Goal: Understand process/instructions

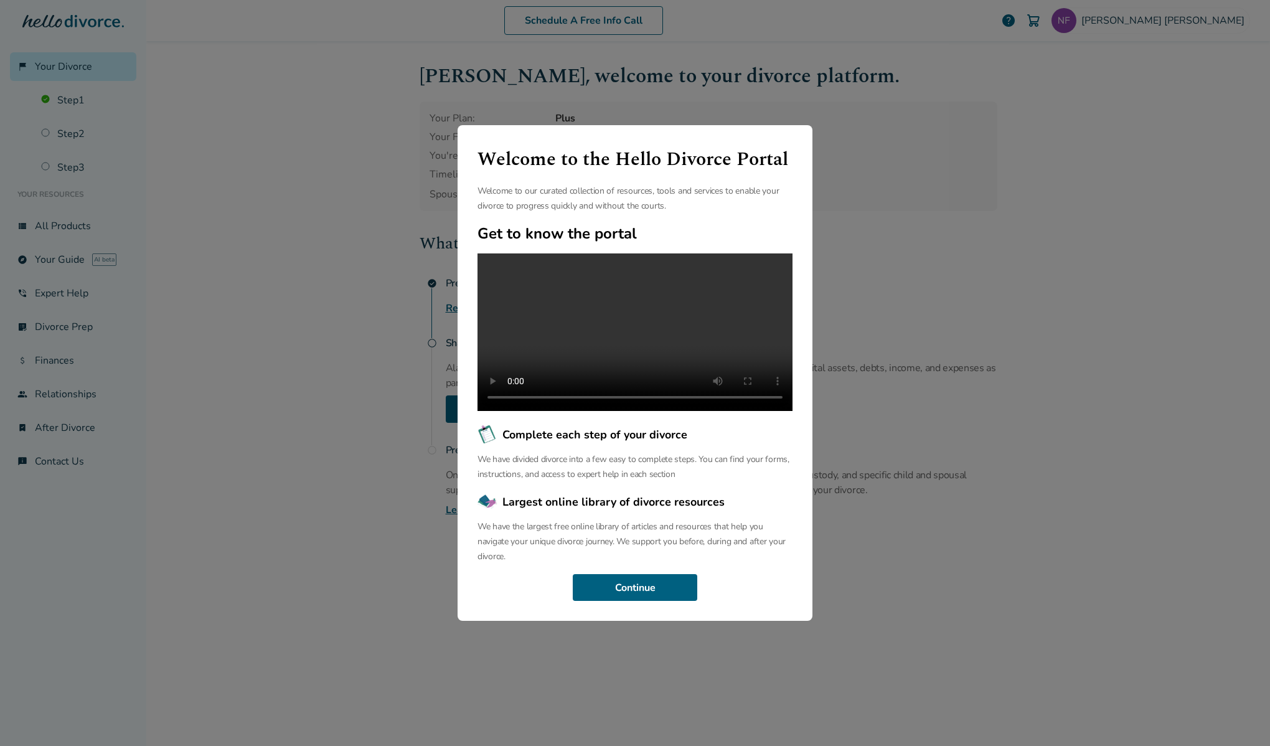
click at [360, 57] on div "Welcome to the Hello Divorce Portal Welcome to our curated collection of resour…" at bounding box center [635, 373] width 1270 height 746
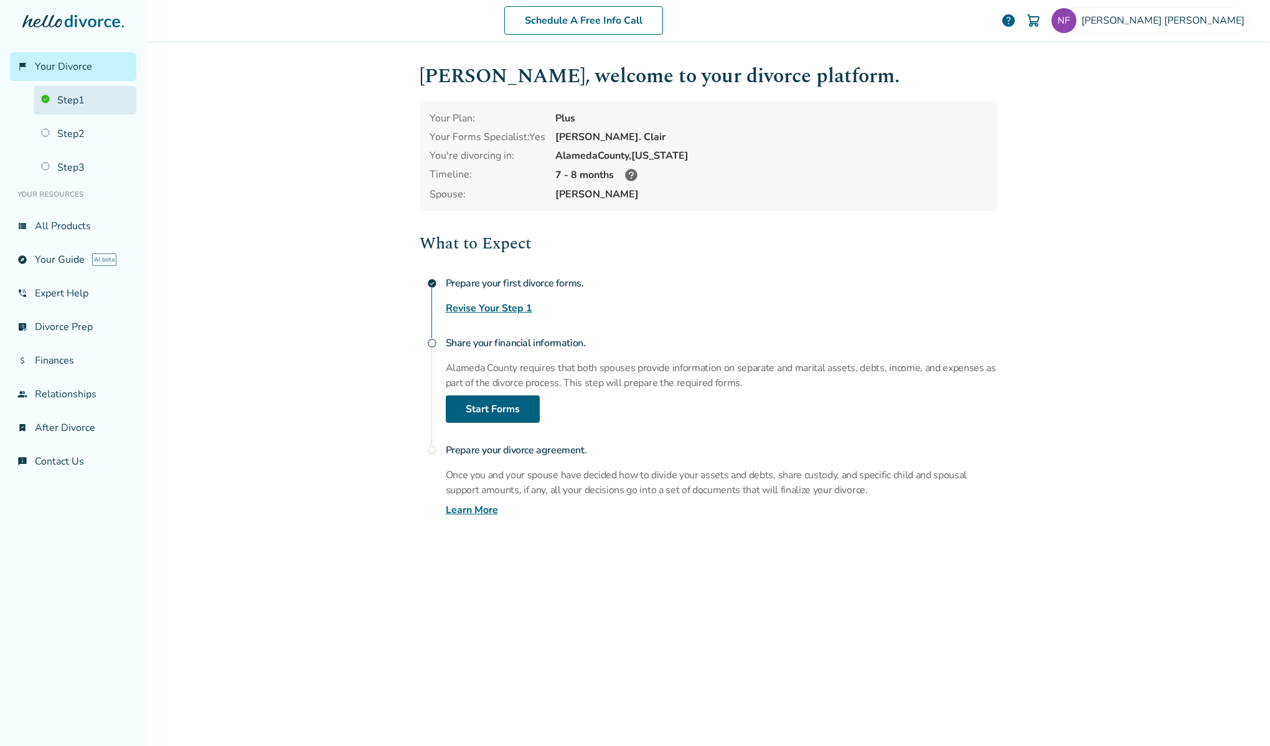
click at [105, 103] on link "Step 1" at bounding box center [85, 100] width 103 height 29
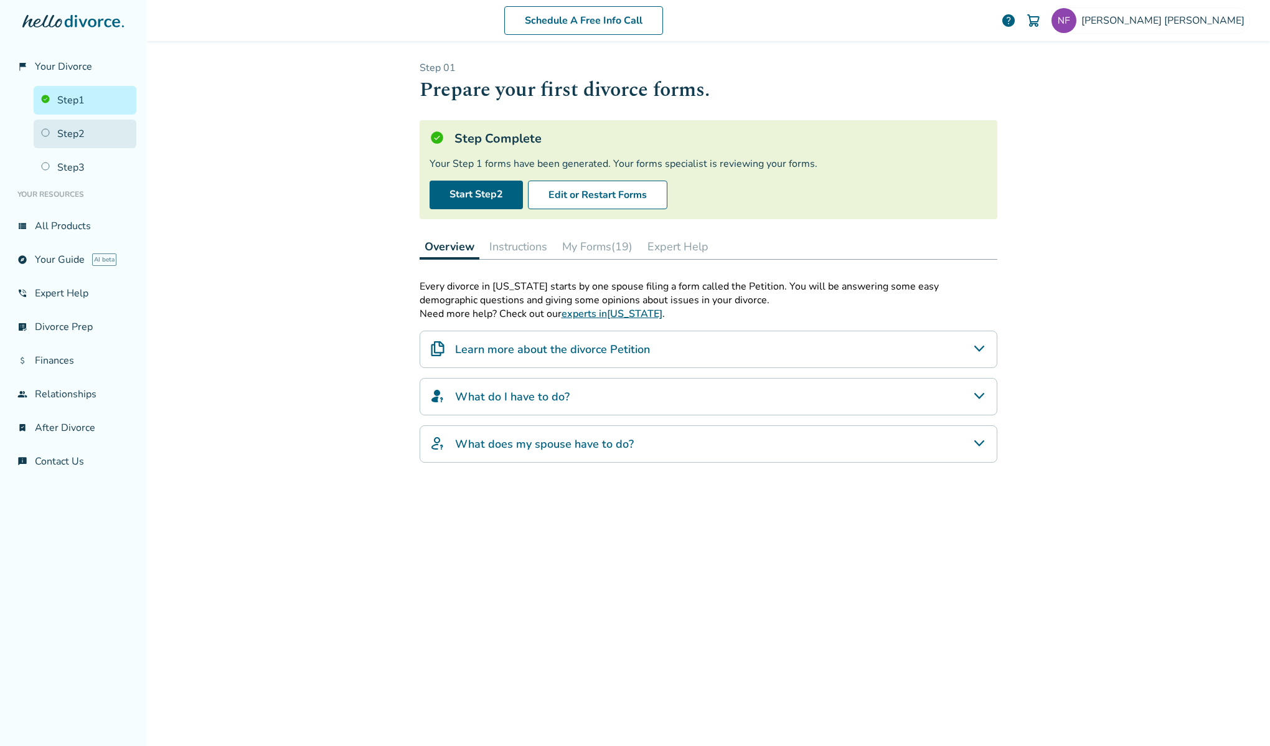
click at [73, 125] on link "Step 2" at bounding box center [85, 134] width 103 height 29
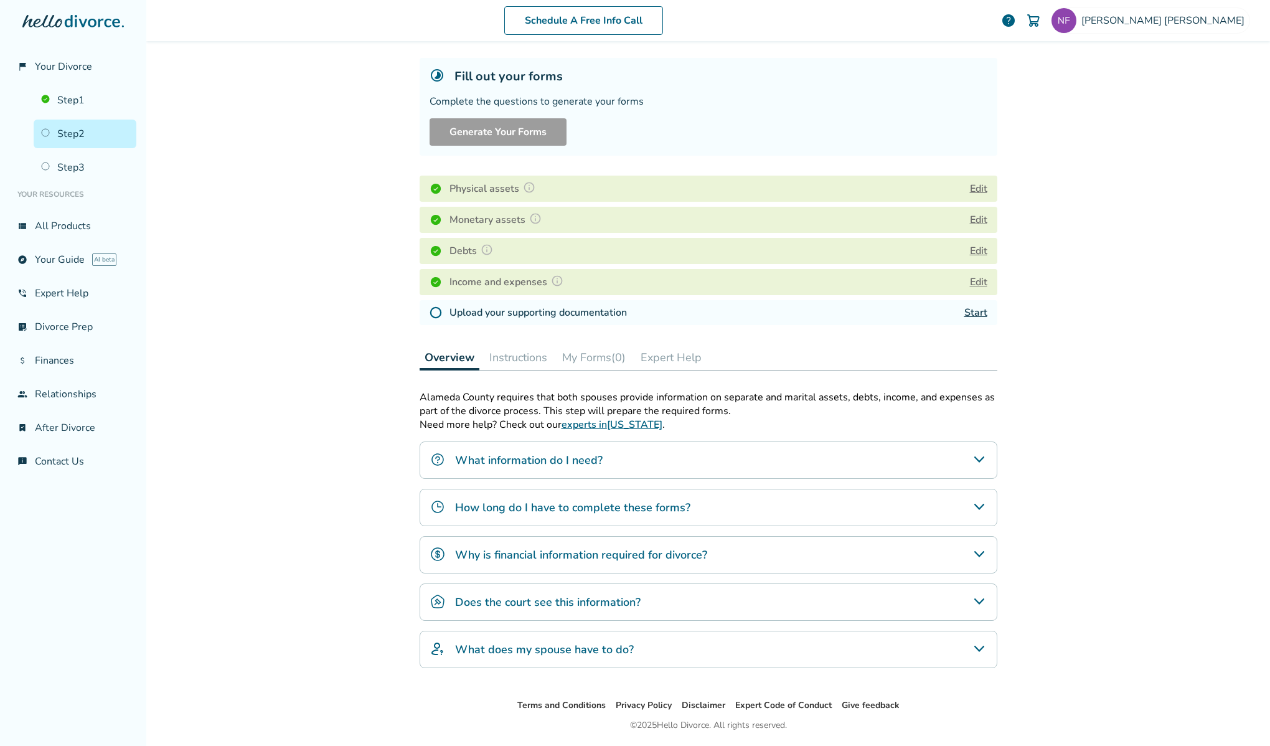
scroll to position [97, 0]
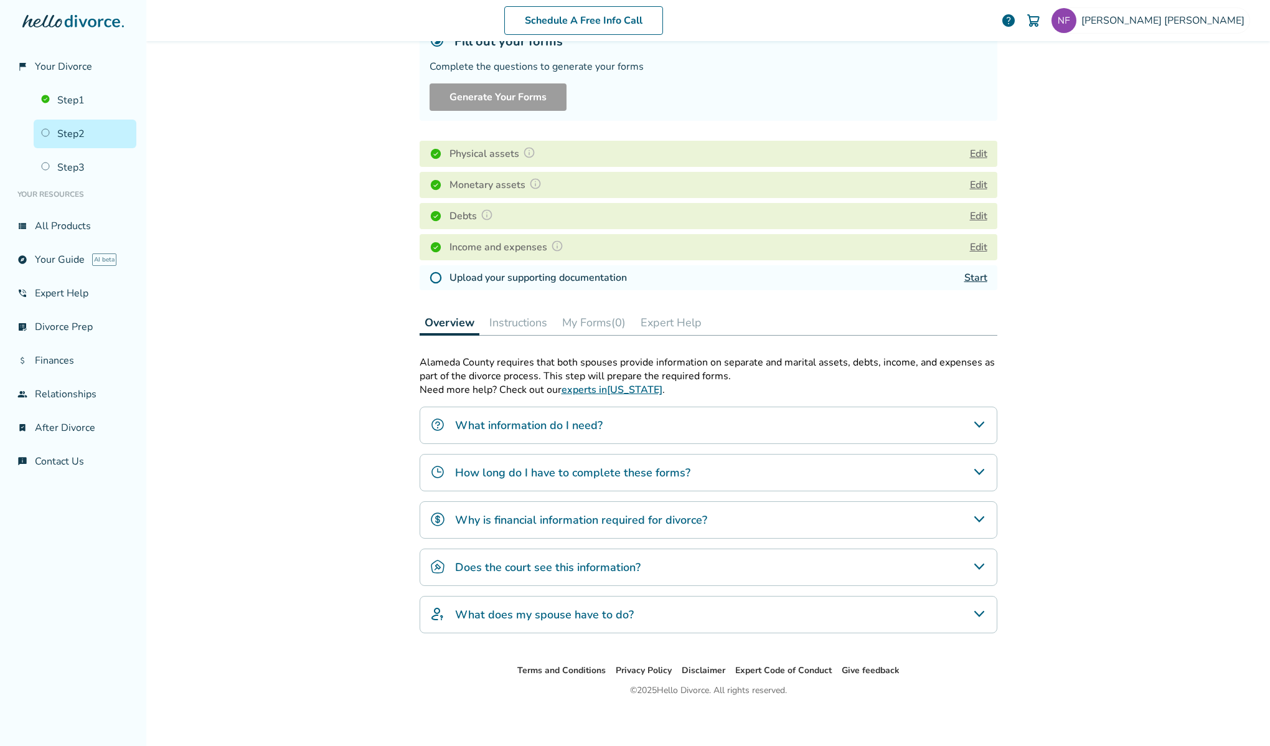
click at [972, 148] on button "Edit" at bounding box center [978, 153] width 17 height 15
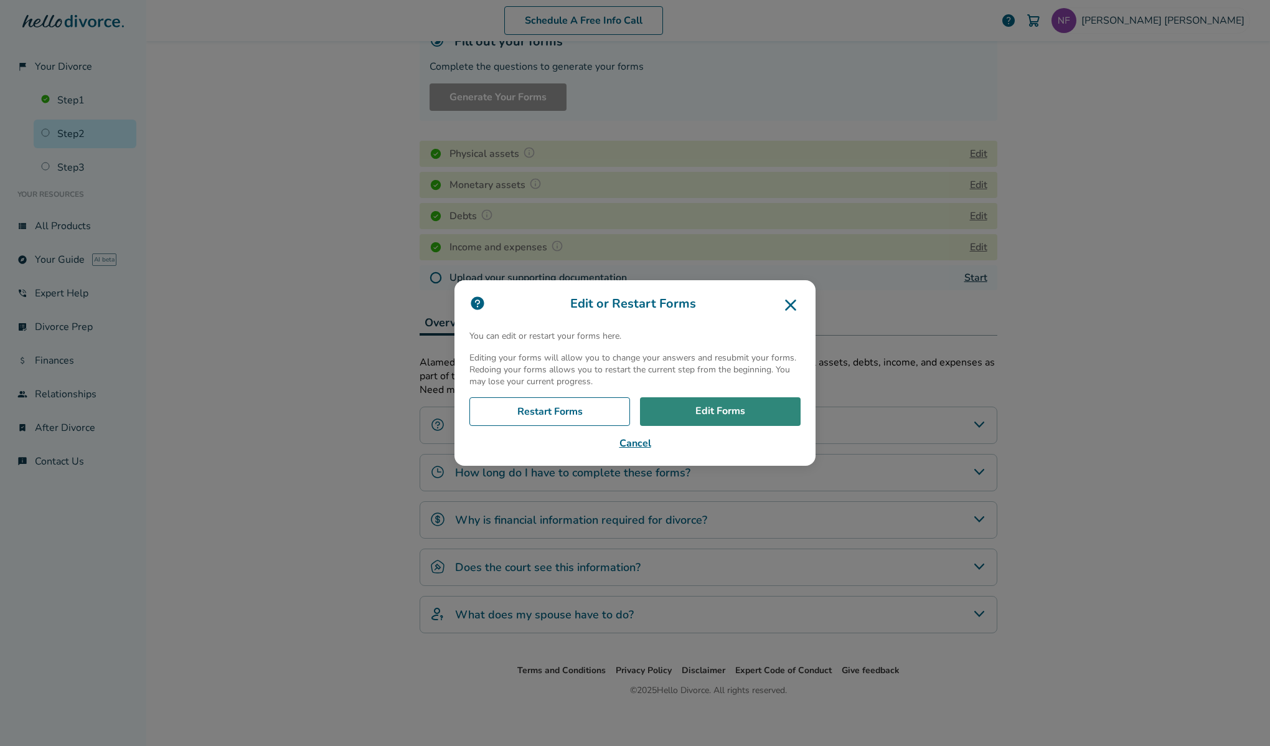
click at [682, 405] on link "Edit Forms" at bounding box center [720, 411] width 161 height 29
